Goal: Transaction & Acquisition: Purchase product/service

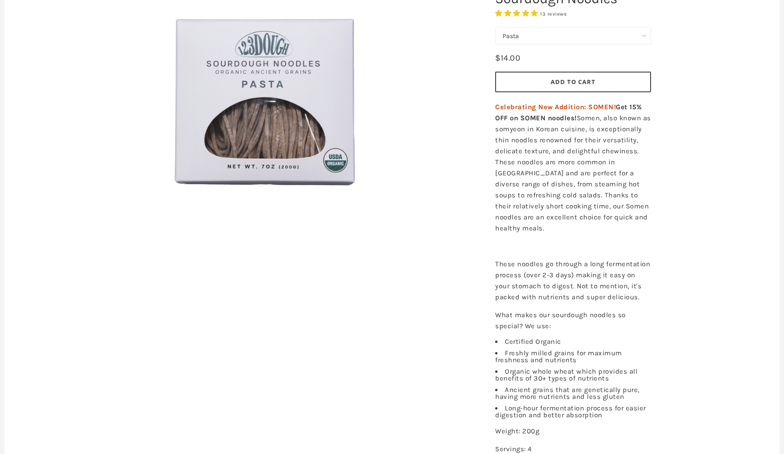
scroll to position [171, 0]
click at [556, 86] on button "Add to Cart" at bounding box center [573, 82] width 156 height 21
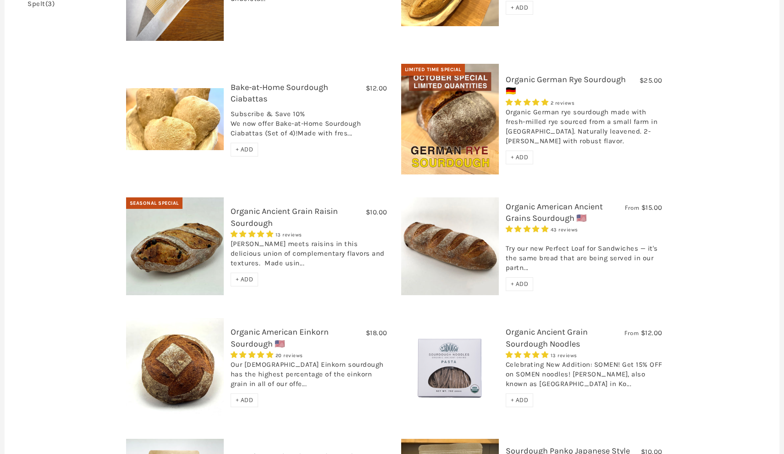
scroll to position [386, 0]
click at [236, 275] on span "+ ADD" at bounding box center [245, 279] width 18 height 8
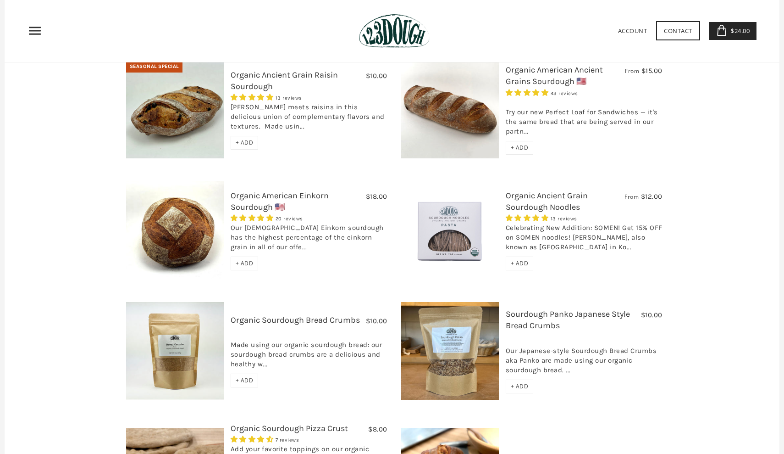
scroll to position [519, 0]
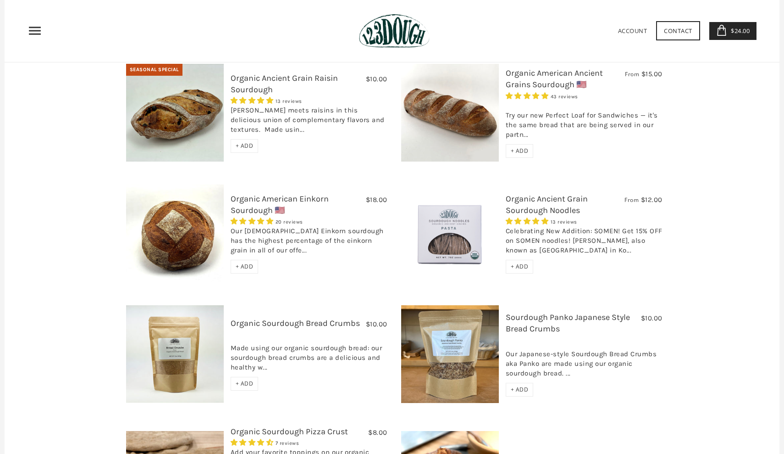
click at [731, 33] on span "$24.00" at bounding box center [739, 31] width 21 height 8
